Goal: Information Seeking & Learning: Learn about a topic

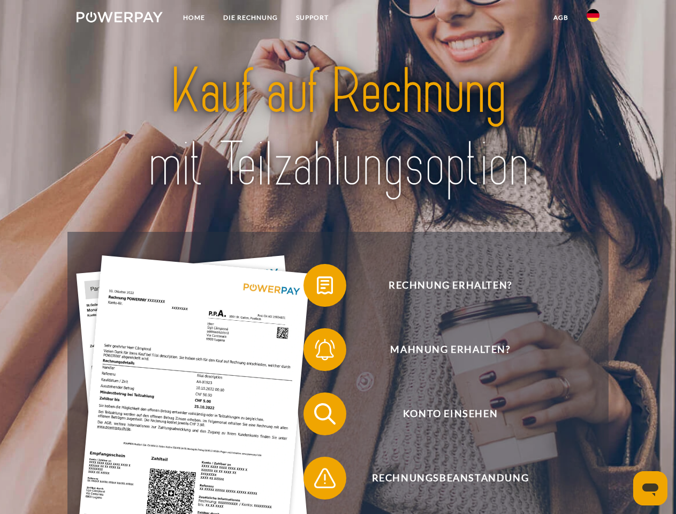
click at [119, 19] on img at bounding box center [120, 17] width 86 height 11
click at [593, 19] on img at bounding box center [593, 15] width 13 height 13
click at [561, 18] on link "agb" at bounding box center [560, 17] width 33 height 19
click at [317, 288] on span at bounding box center [309, 286] width 54 height 54
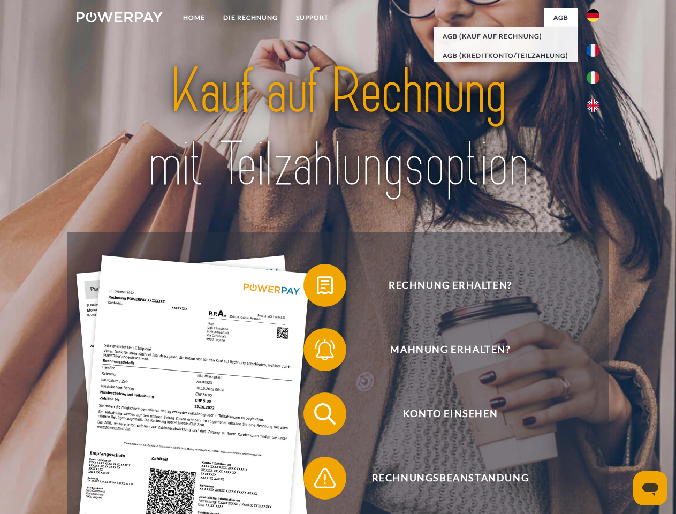
click at [317, 352] on span at bounding box center [309, 350] width 54 height 54
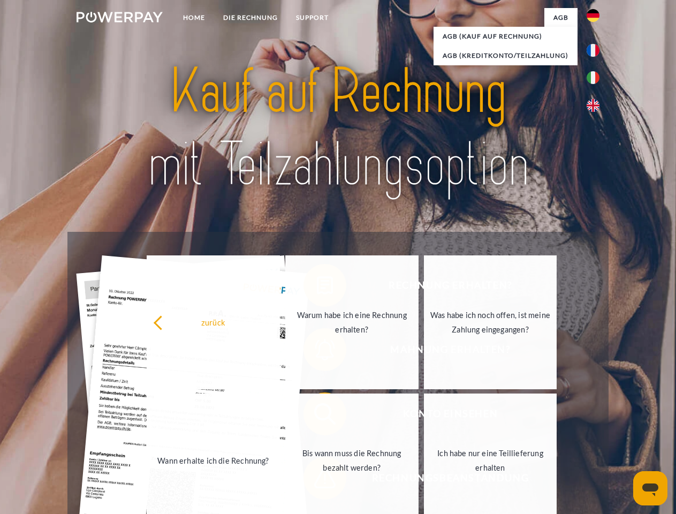
click at [317, 416] on link "Bis wann muss die Rechnung bezahlt werden?" at bounding box center [351, 461] width 133 height 134
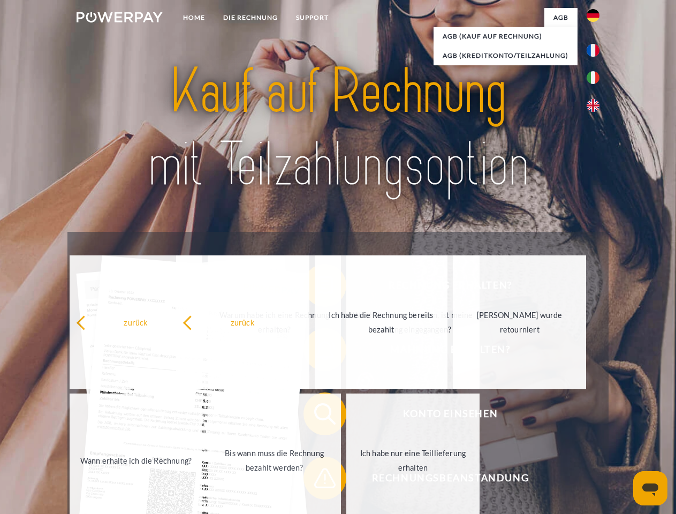
click at [317, 480] on span at bounding box center [309, 478] width 54 height 54
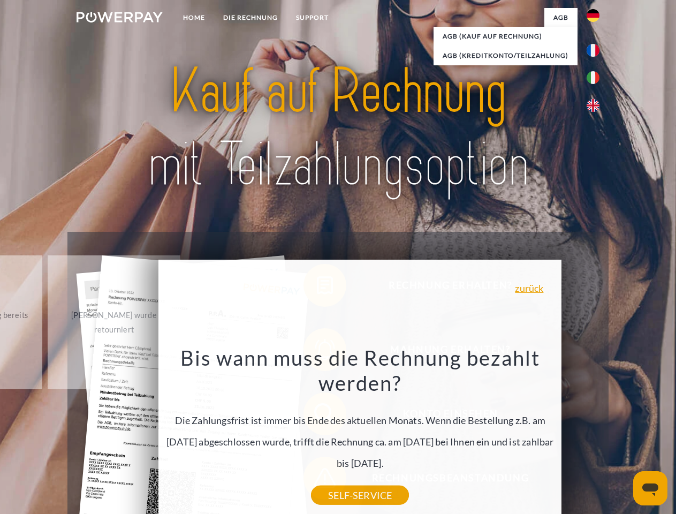
click at [650, 488] on icon "Messaging-Fenster öffnen" at bounding box center [650, 489] width 16 height 13
